Goal: Check status: Check status

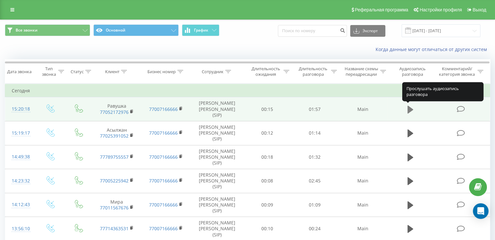
click at [409, 111] on icon at bounding box center [410, 109] width 6 height 8
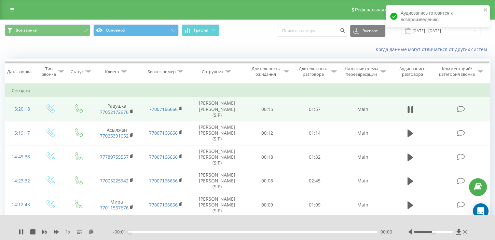
click at [435, 229] on div at bounding box center [438, 232] width 60 height 7
drag, startPoint x: 433, startPoint y: 231, endPoint x: 461, endPoint y: 229, distance: 28.1
click at [461, 229] on div at bounding box center [438, 232] width 60 height 7
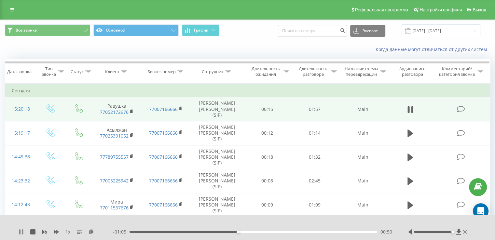
click at [20, 229] on icon at bounding box center [21, 231] width 5 height 5
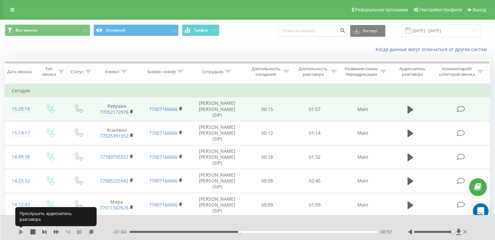
click at [21, 234] on icon at bounding box center [21, 231] width 5 height 5
